Goal: Task Accomplishment & Management: Use online tool/utility

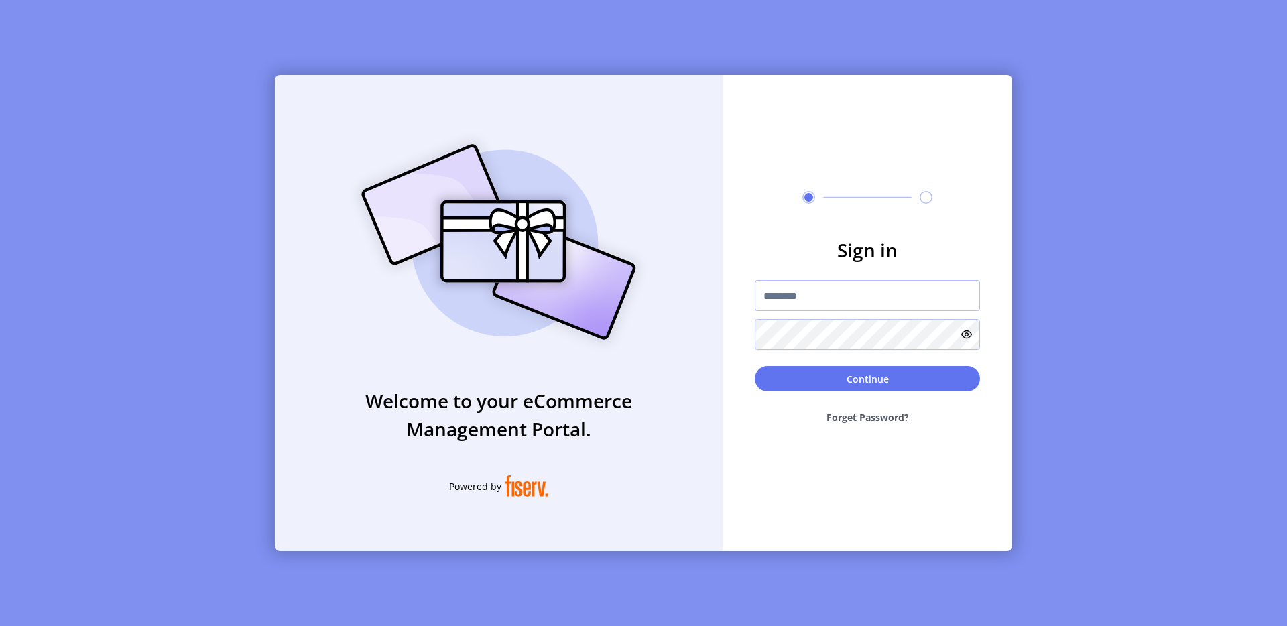
click at [767, 287] on input "text" at bounding box center [867, 295] width 225 height 31
type input "**********"
click at [854, 380] on button "Continue" at bounding box center [867, 378] width 225 height 25
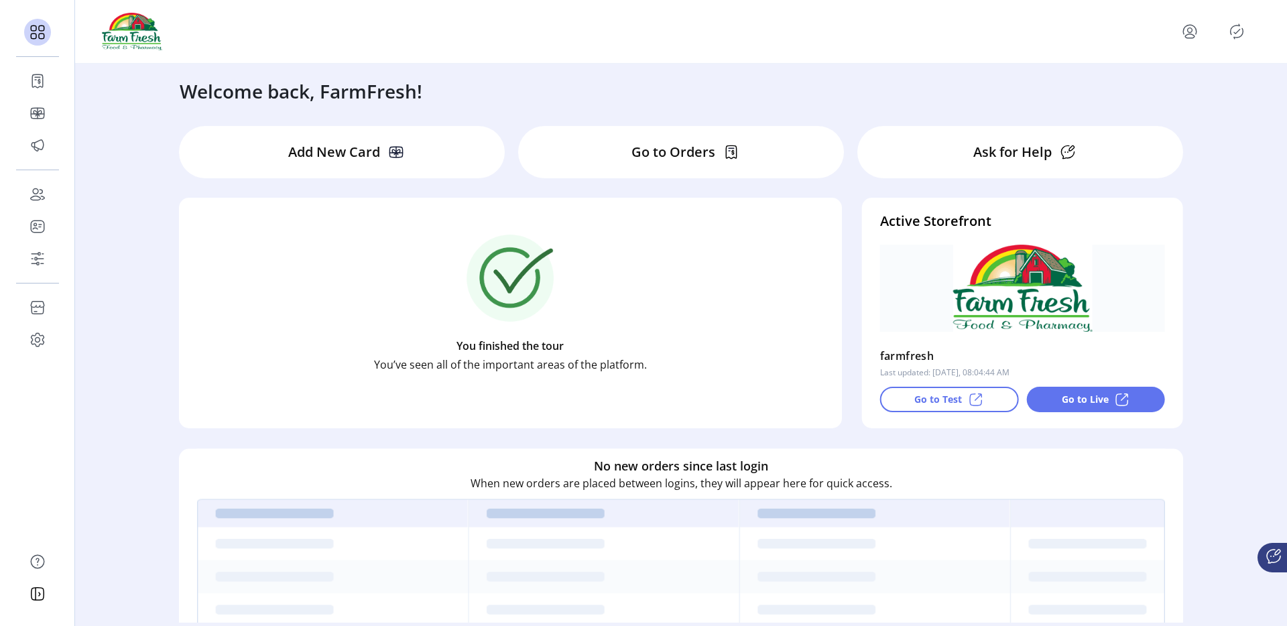
click at [930, 396] on p "Go to Test" at bounding box center [938, 399] width 48 height 14
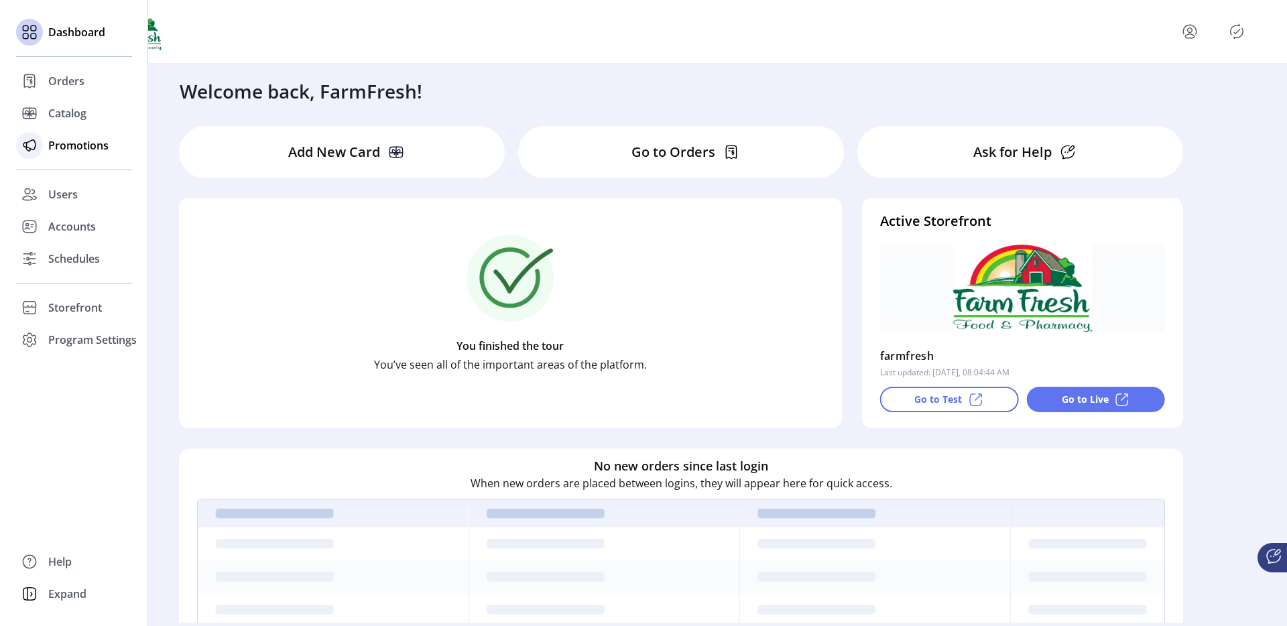
click at [52, 142] on span "Promotions" at bounding box center [78, 145] width 60 height 16
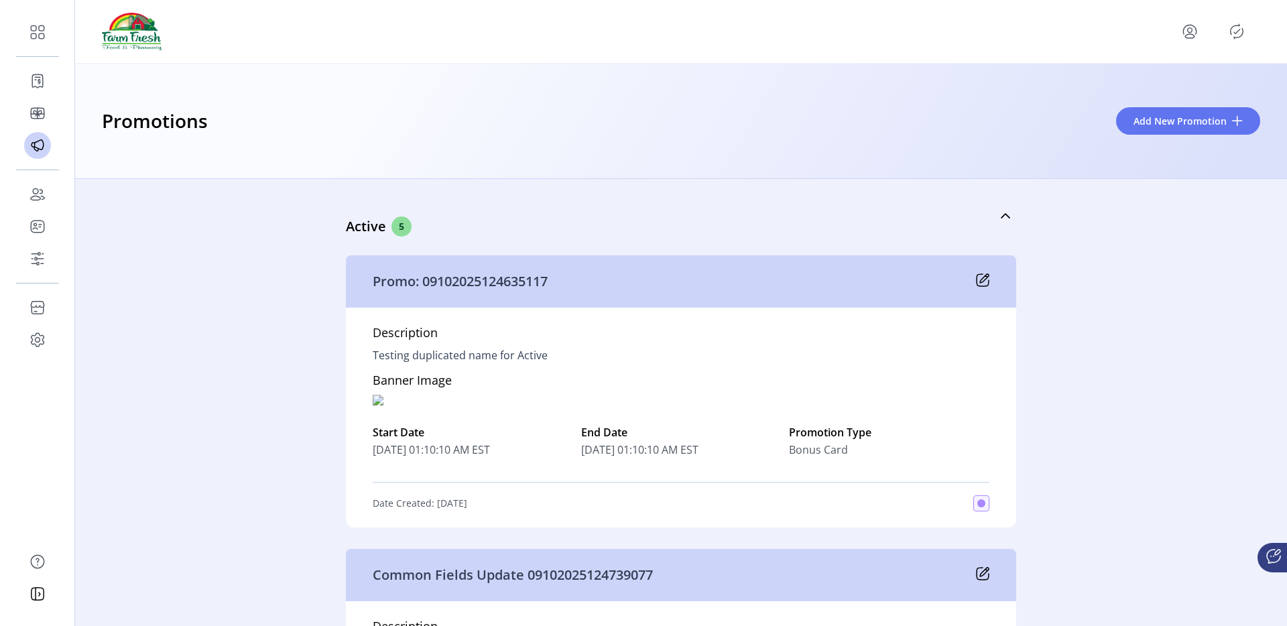
click at [979, 276] on icon at bounding box center [982, 279] width 13 height 13
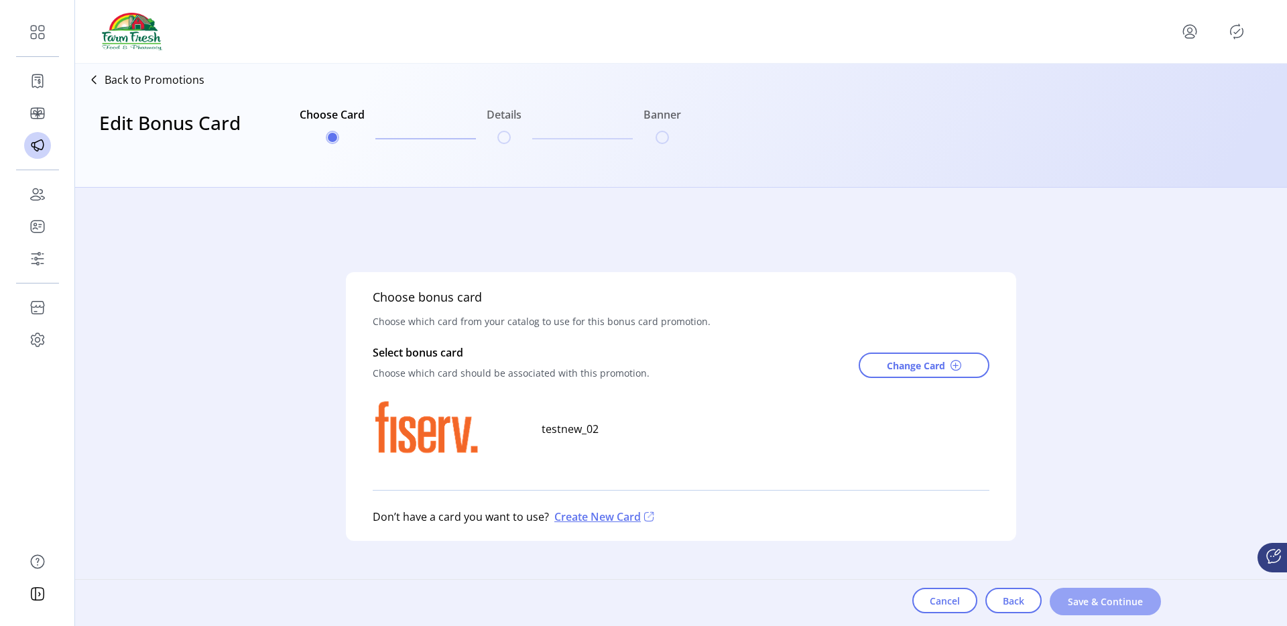
click at [1075, 598] on span "Save & Continue" at bounding box center [1105, 602] width 76 height 14
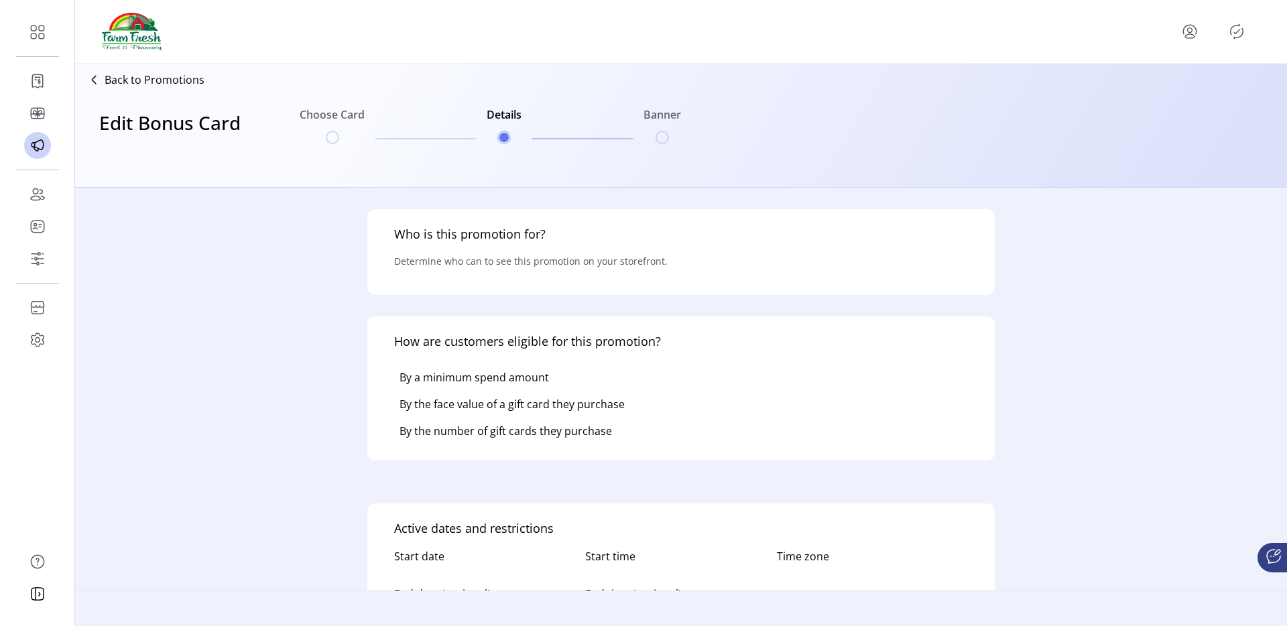
type input "**********"
type textarea "**********"
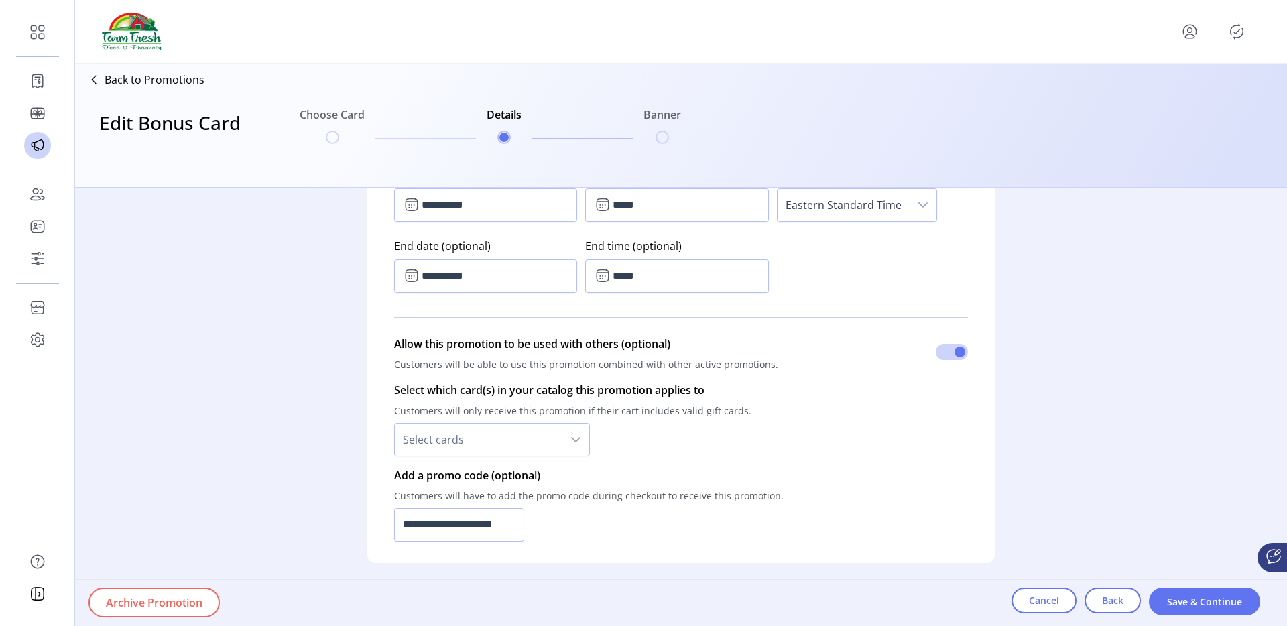
scroll to position [974, 0]
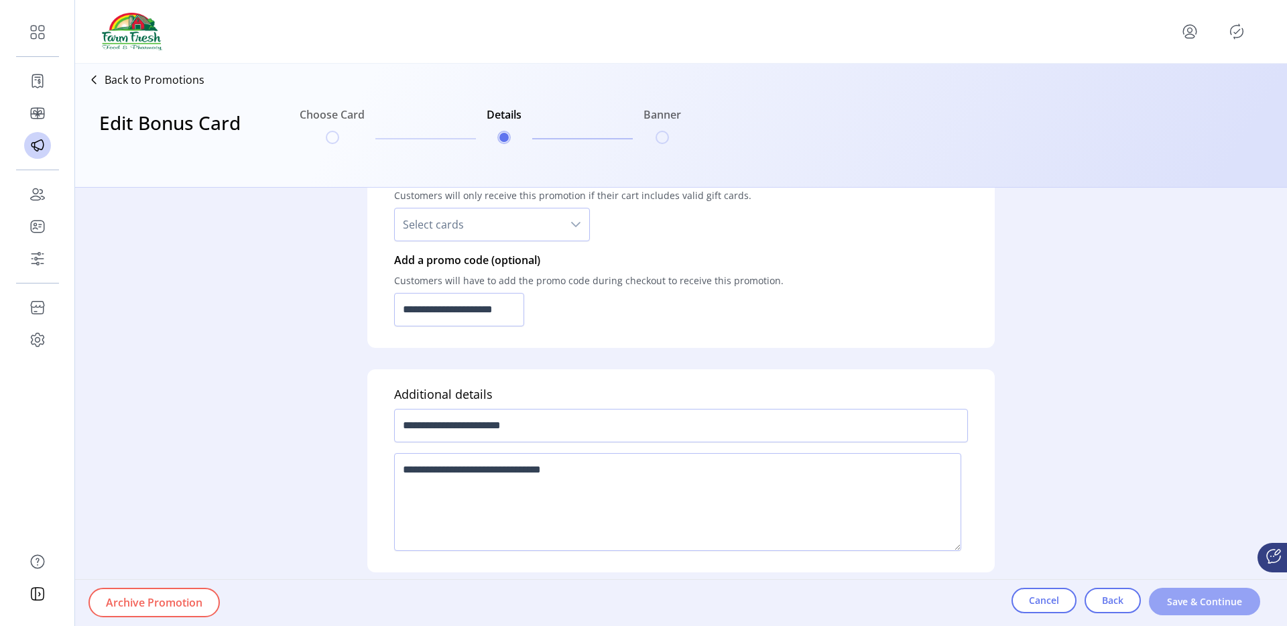
click at [1175, 591] on button "Save & Continue" at bounding box center [1204, 601] width 111 height 27
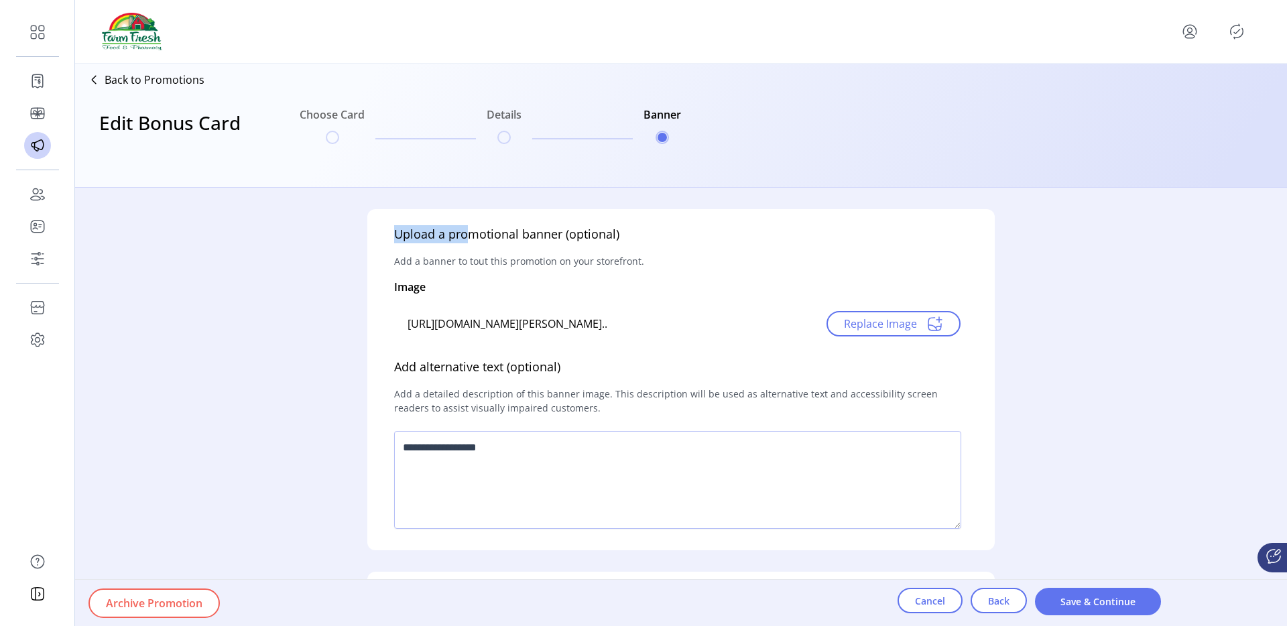
drag, startPoint x: 390, startPoint y: 237, endPoint x: 469, endPoint y: 227, distance: 79.1
click at [469, 227] on div "Upload a promotional banner (optional) Add a banner to tout this promotion on y…" at bounding box center [680, 379] width 627 height 341
click at [513, 284] on div "Upload a promotional banner (optional) Add a banner to tout this promotion on y…" at bounding box center [680, 379] width 627 height 341
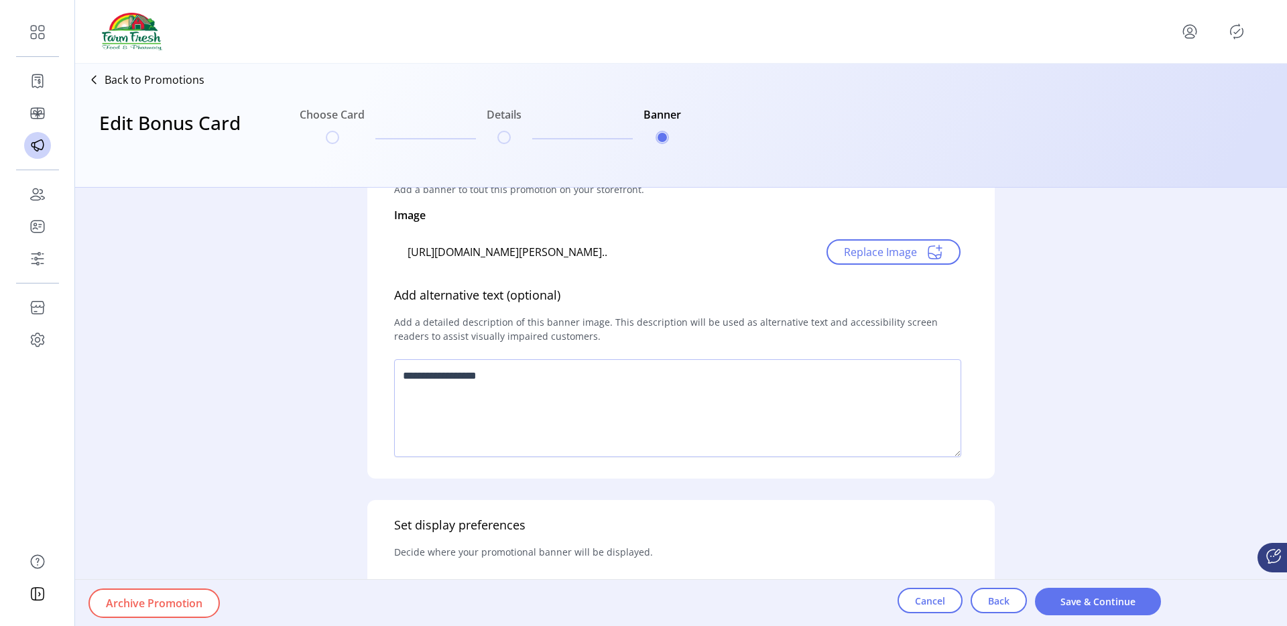
scroll to position [101, 0]
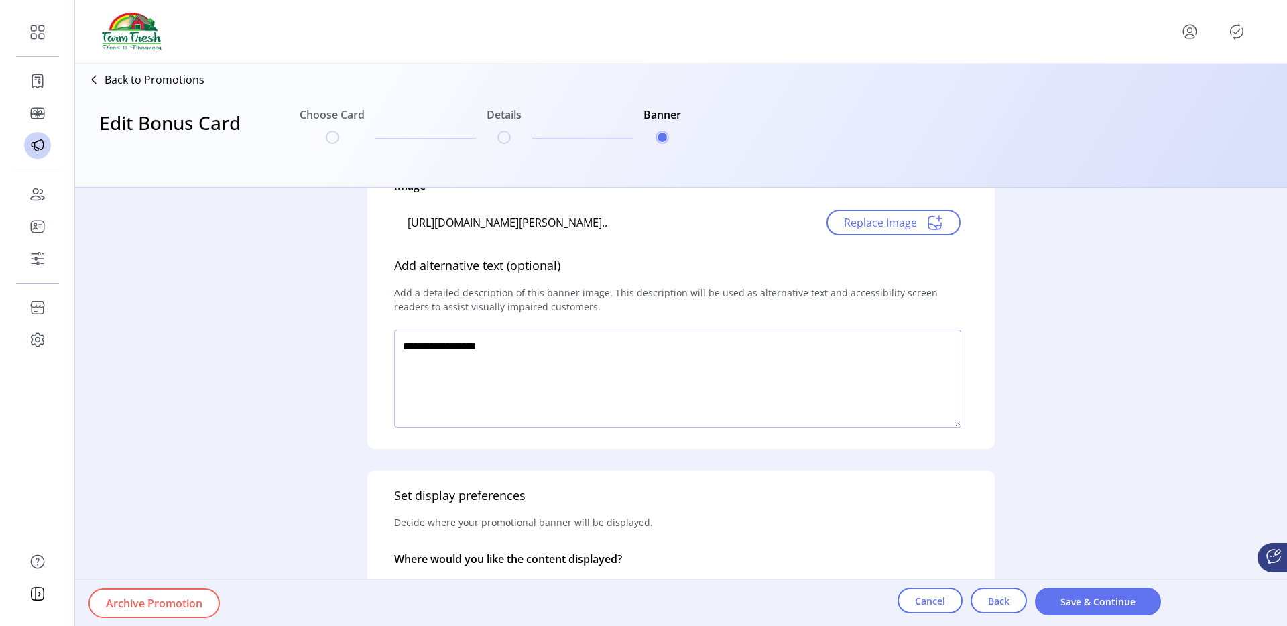
click at [488, 381] on textarea at bounding box center [677, 379] width 567 height 98
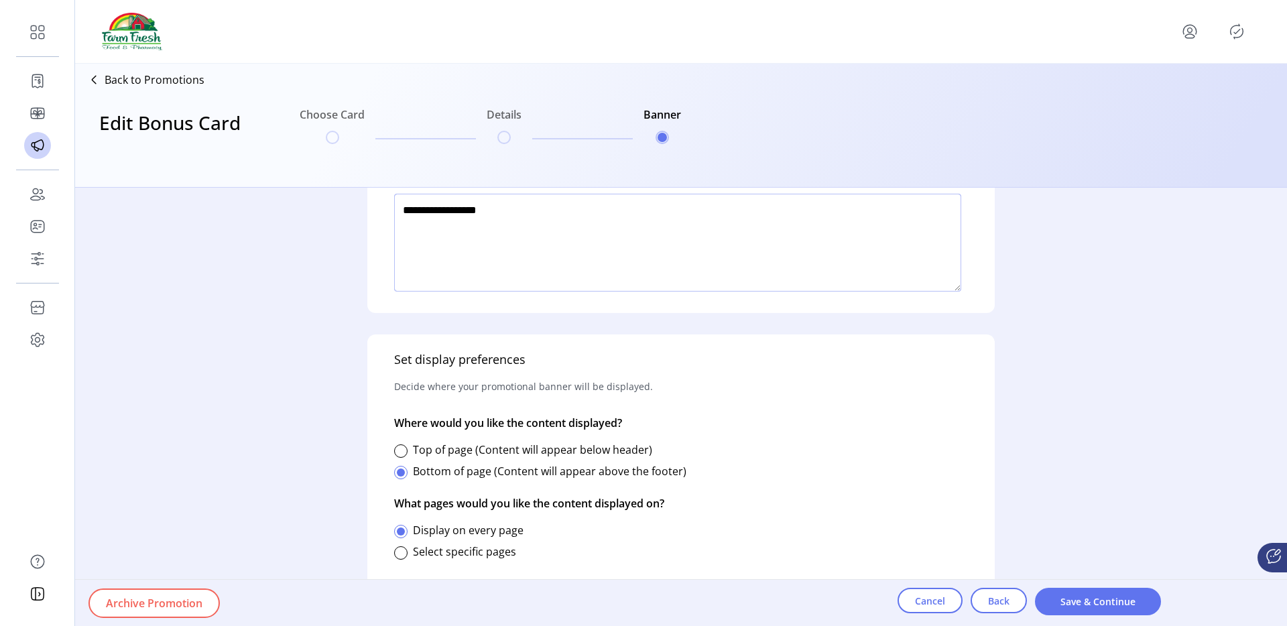
scroll to position [246, 0]
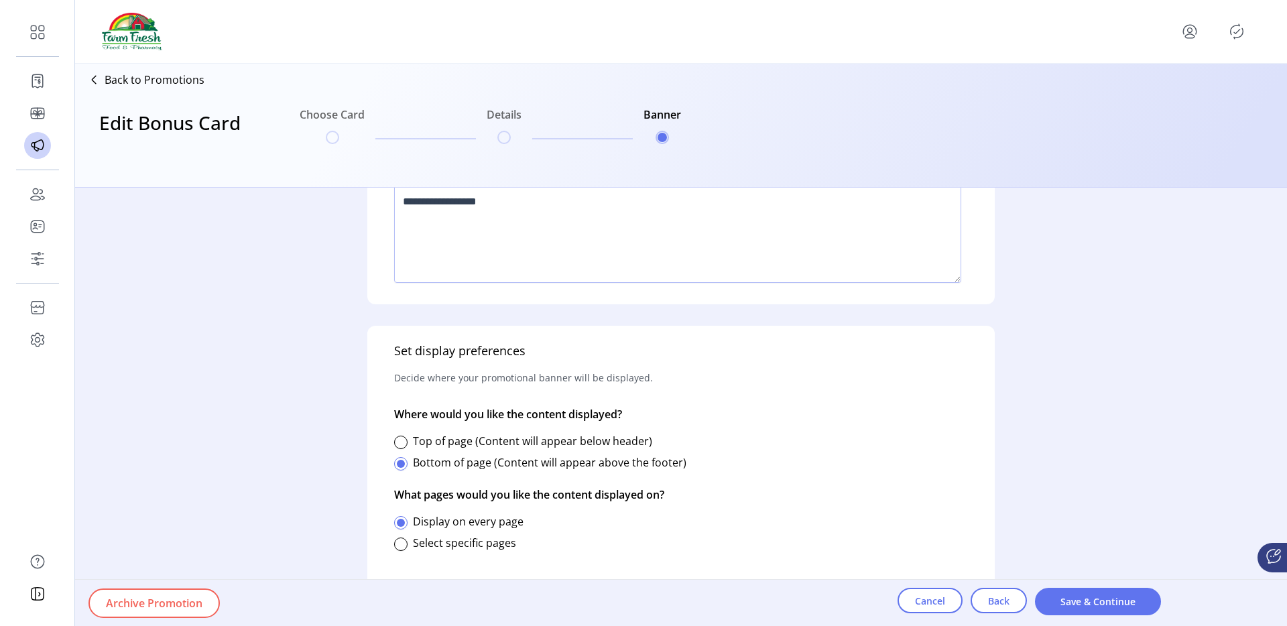
drag, startPoint x: 260, startPoint y: 451, endPoint x: 351, endPoint y: 625, distance: 196.7
click at [351, 625] on div "Upload a promotional banner (optional) Add a banner to tout this promotion on y…" at bounding box center [681, 407] width 1212 height 438
click at [974, 389] on div "Set display preferences Decide where your promotional banner will be displayed.…" at bounding box center [680, 465] width 627 height 279
